Goal: Transaction & Acquisition: Purchase product/service

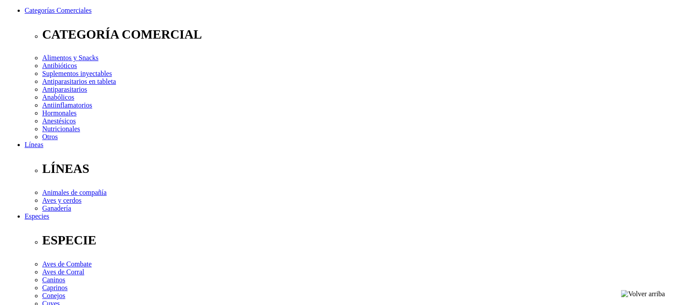
scroll to position [100, 0]
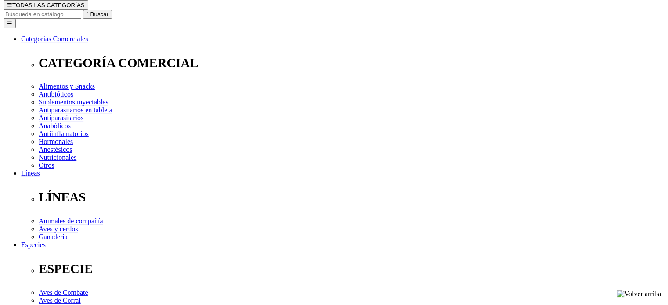
select select "2"
